Goal: Transaction & Acquisition: Download file/media

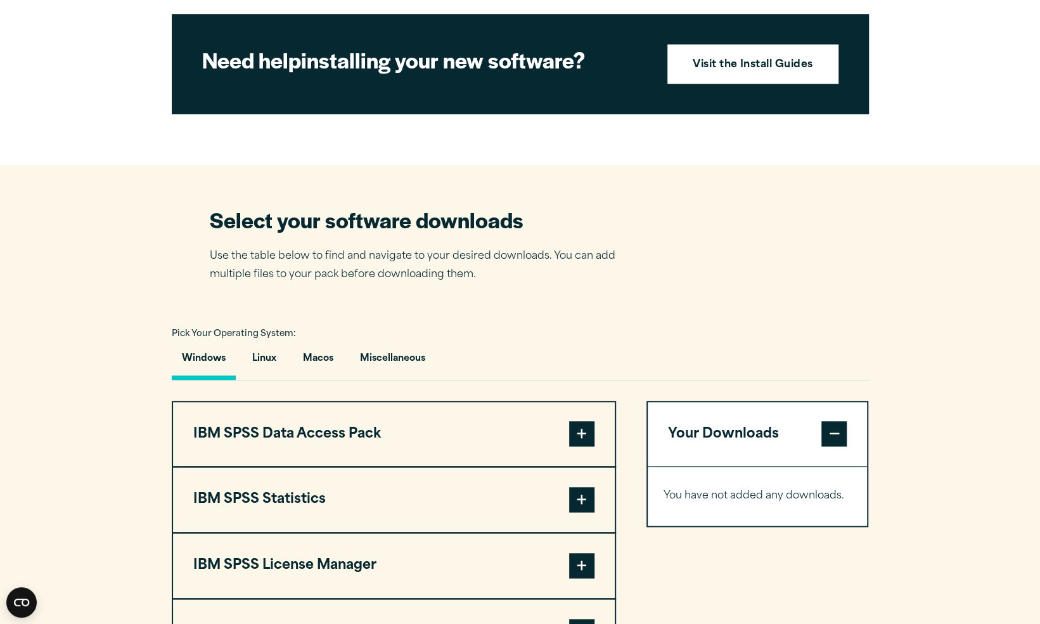
scroll to position [634, 0]
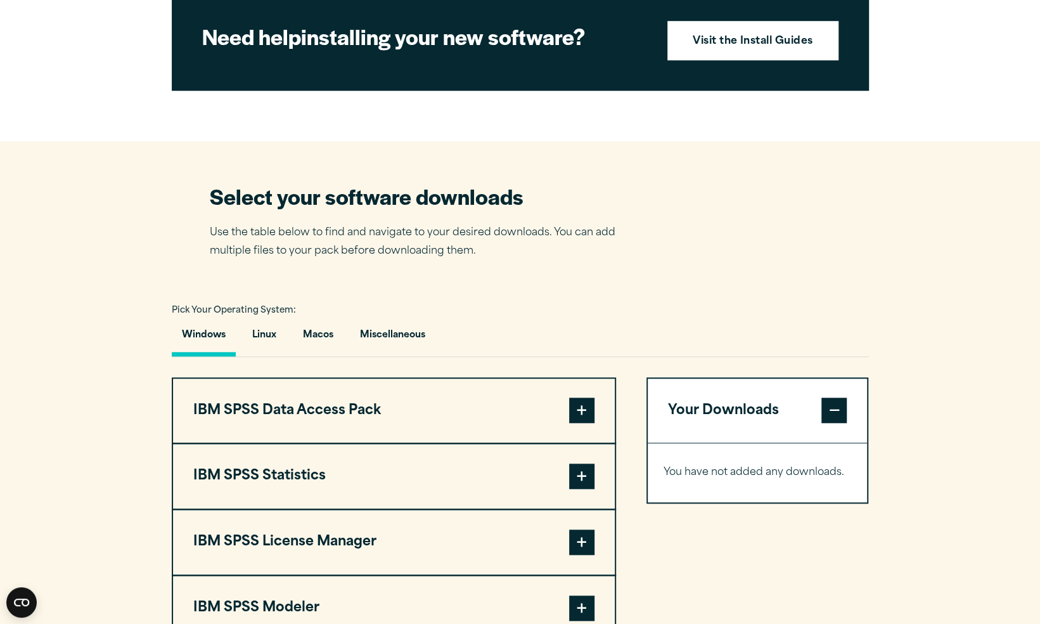
click at [838, 423] on span at bounding box center [833, 409] width 25 height 25
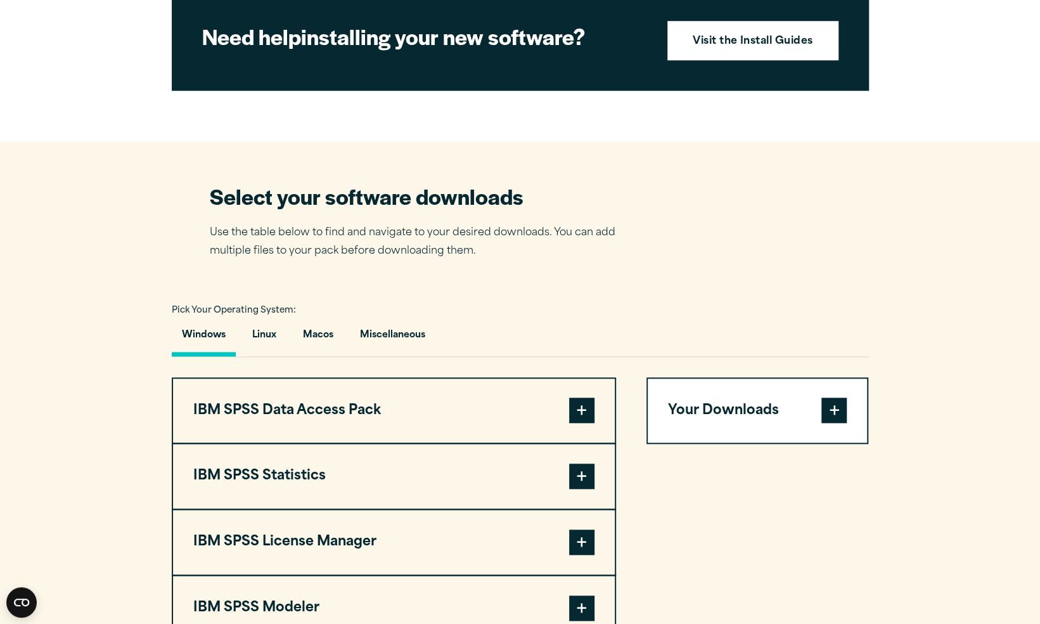
click at [837, 423] on span at bounding box center [833, 409] width 25 height 25
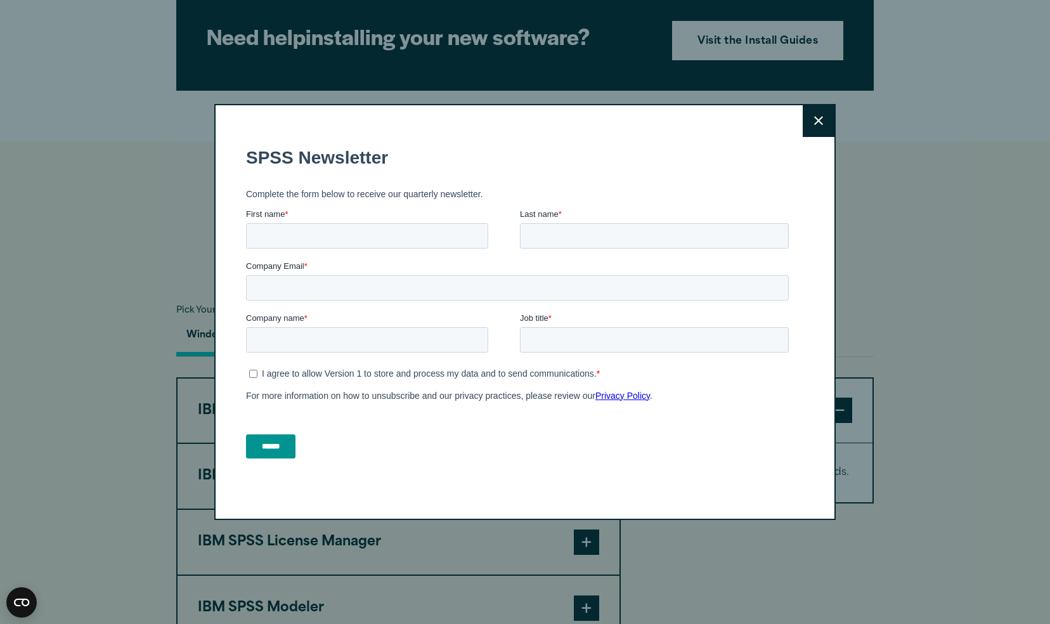
click at [815, 123] on icon at bounding box center [818, 120] width 9 height 9
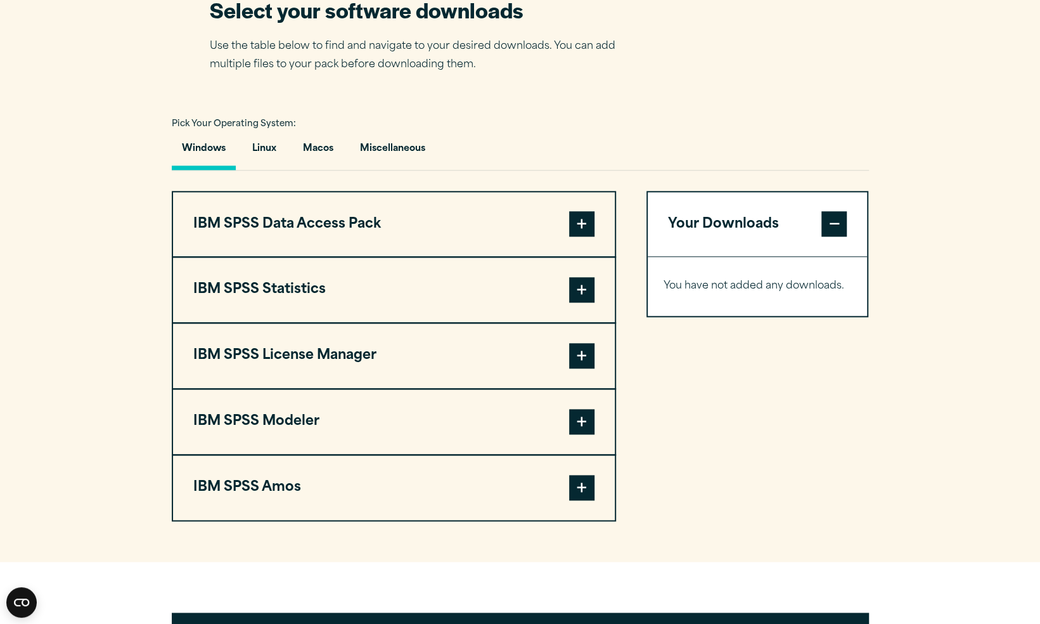
scroll to position [824, 0]
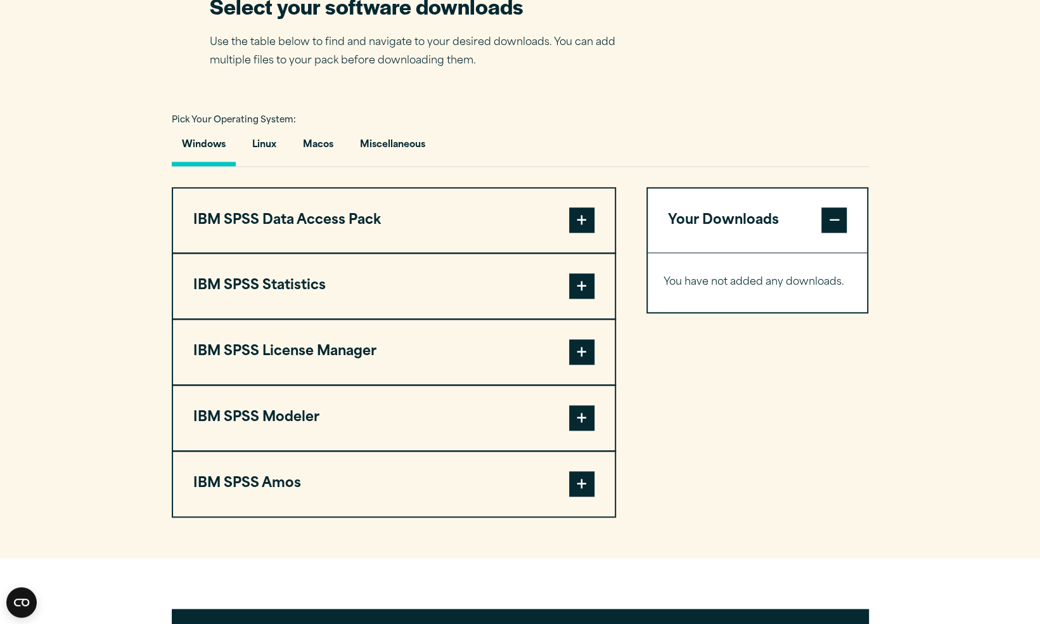
click at [578, 299] on span at bounding box center [581, 285] width 25 height 25
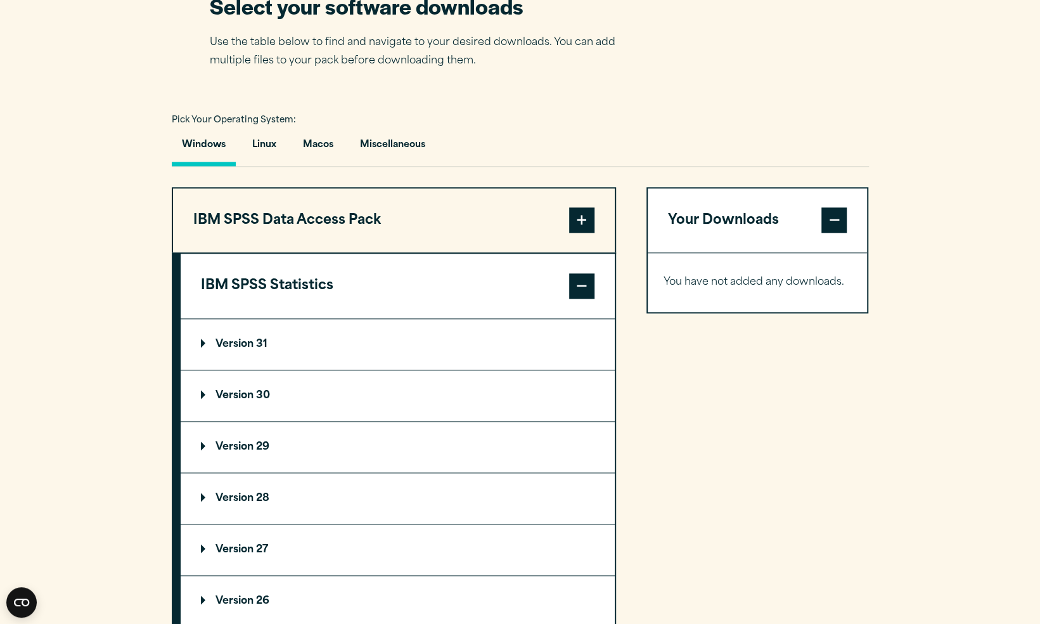
click at [242, 401] on p "Version 30" at bounding box center [235, 395] width 69 height 10
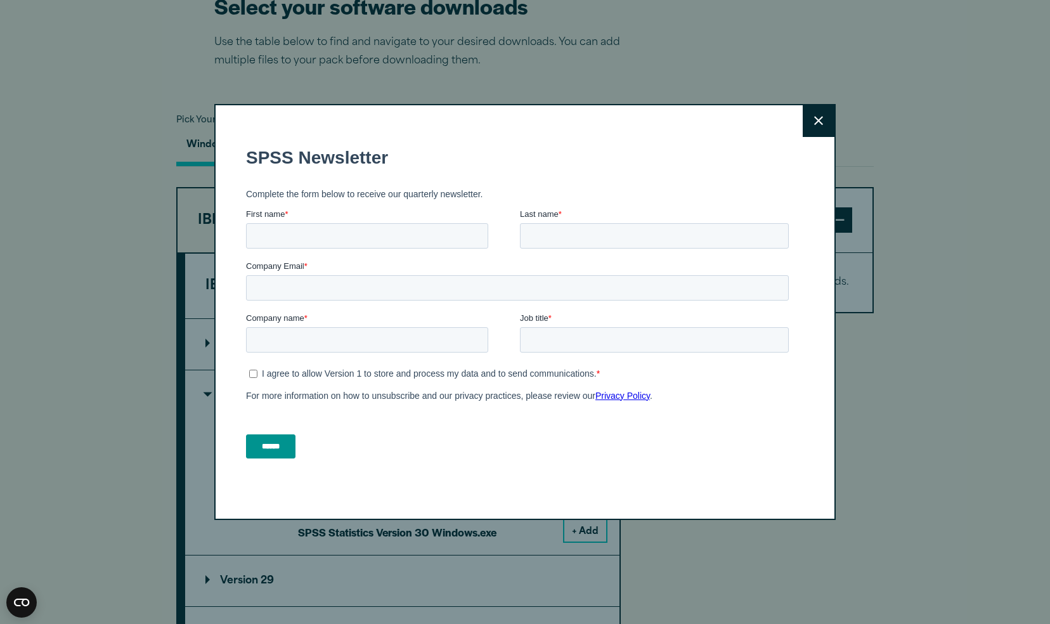
click at [815, 114] on button "Close" at bounding box center [818, 121] width 32 height 32
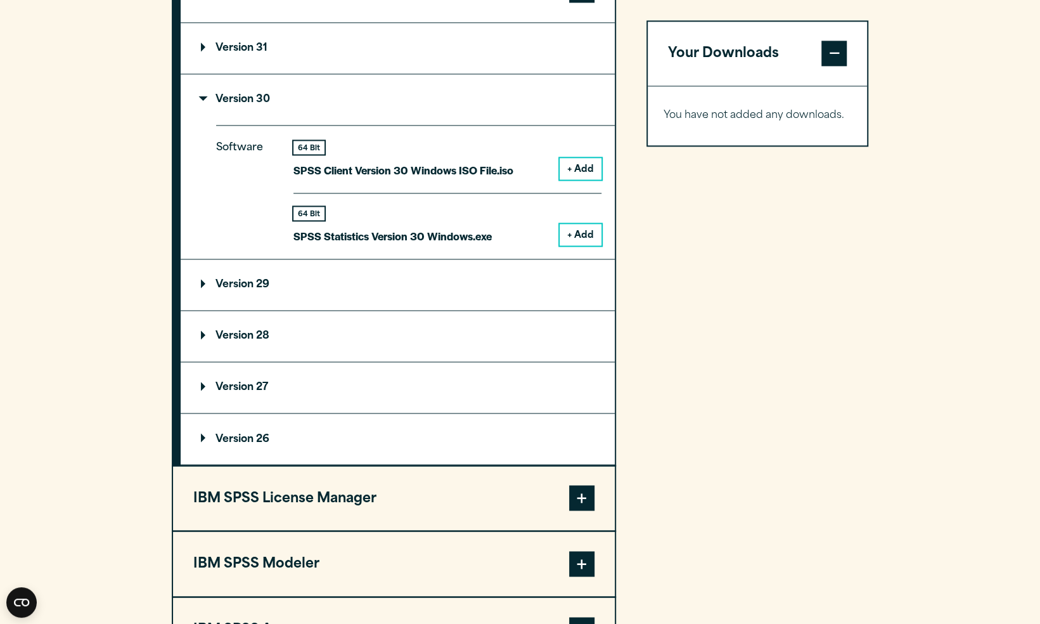
scroll to position [1078, 0]
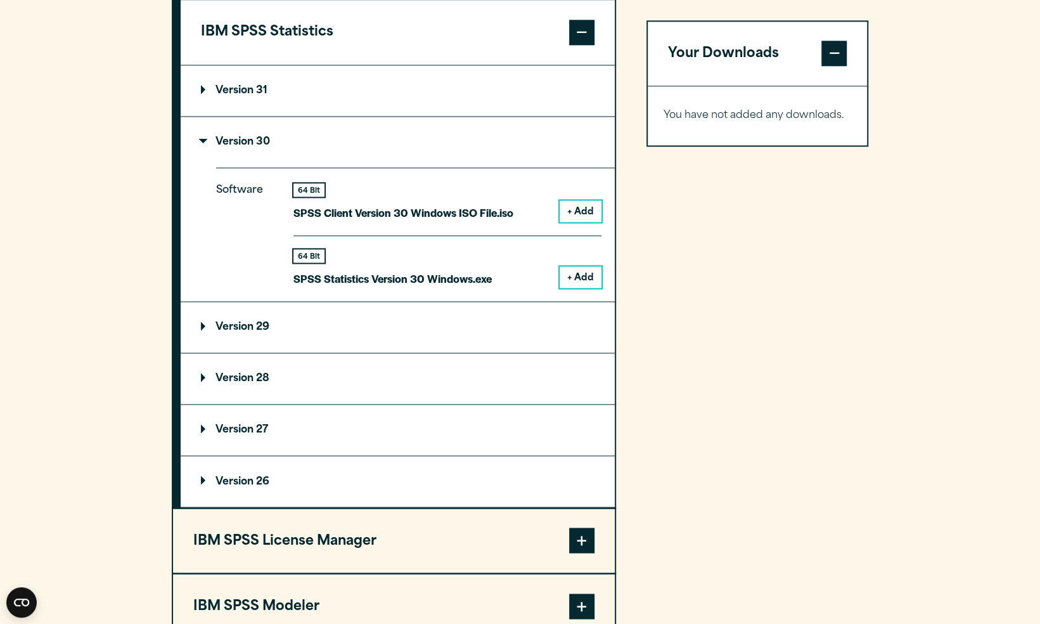
click at [583, 288] on button "+ Add" at bounding box center [581, 277] width 42 height 22
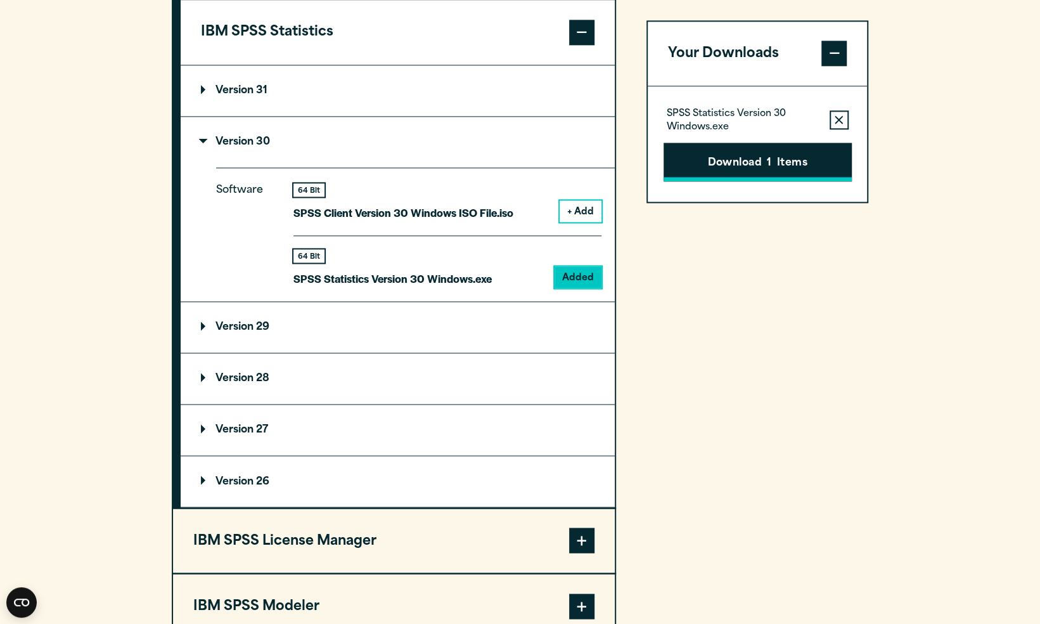
click at [730, 156] on button "Download 1 Items" at bounding box center [758, 162] width 188 height 39
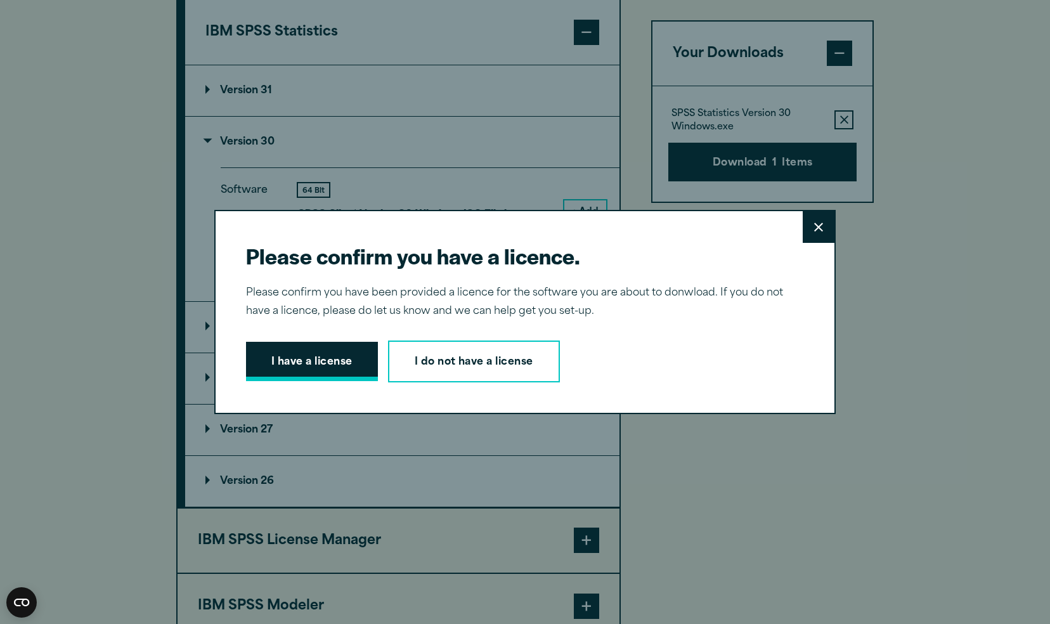
click at [326, 364] on button "I have a license" at bounding box center [312, 361] width 132 height 39
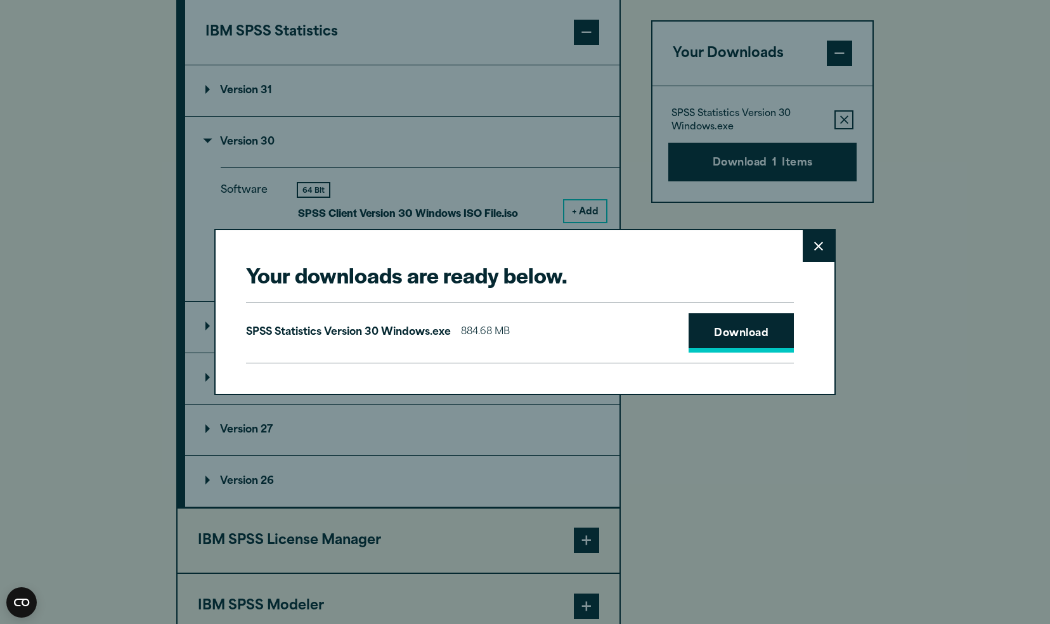
click at [710, 330] on link "Download" at bounding box center [740, 332] width 105 height 39
click at [814, 245] on icon at bounding box center [818, 245] width 9 height 9
